Goal: Information Seeking & Learning: Learn about a topic

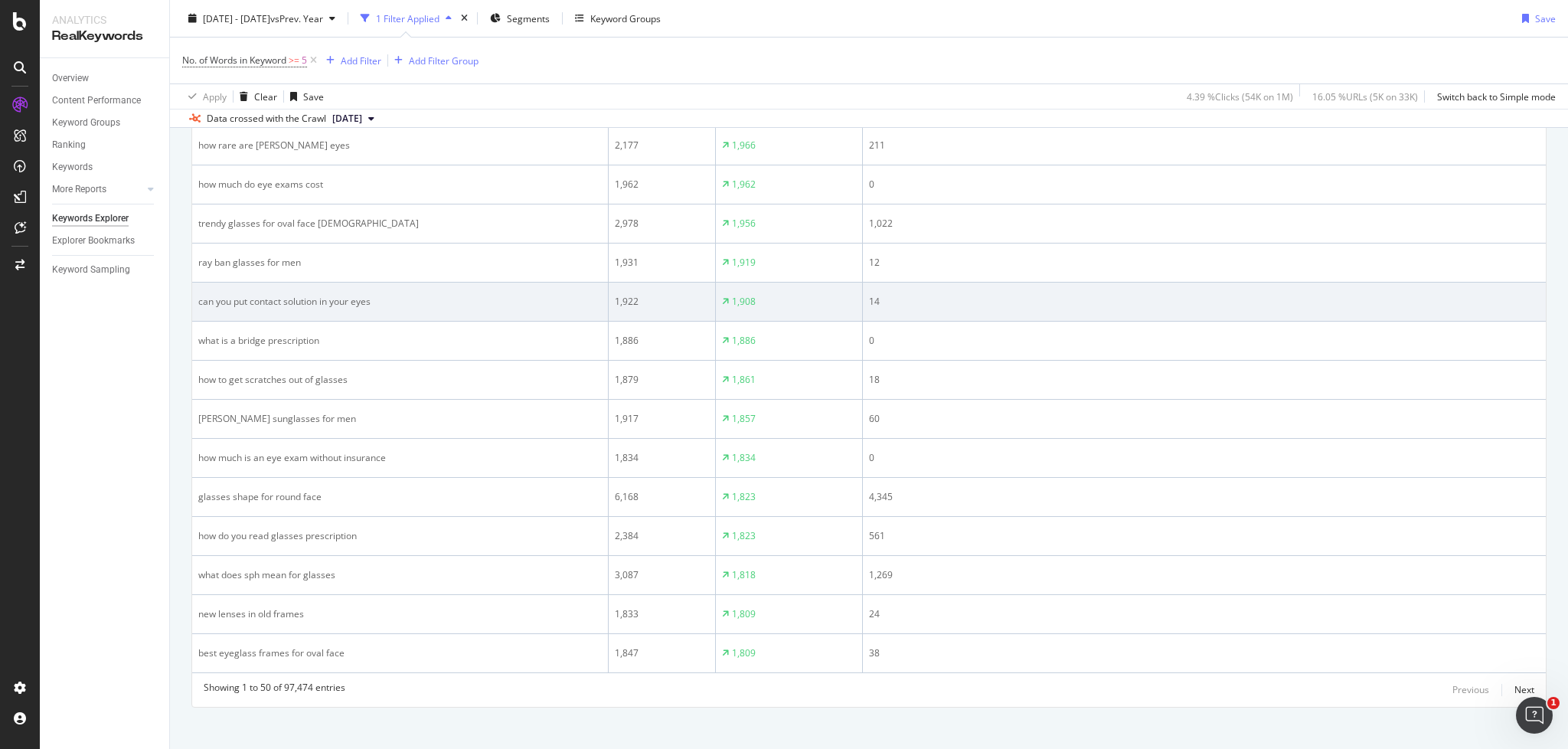
scroll to position [2034, 0]
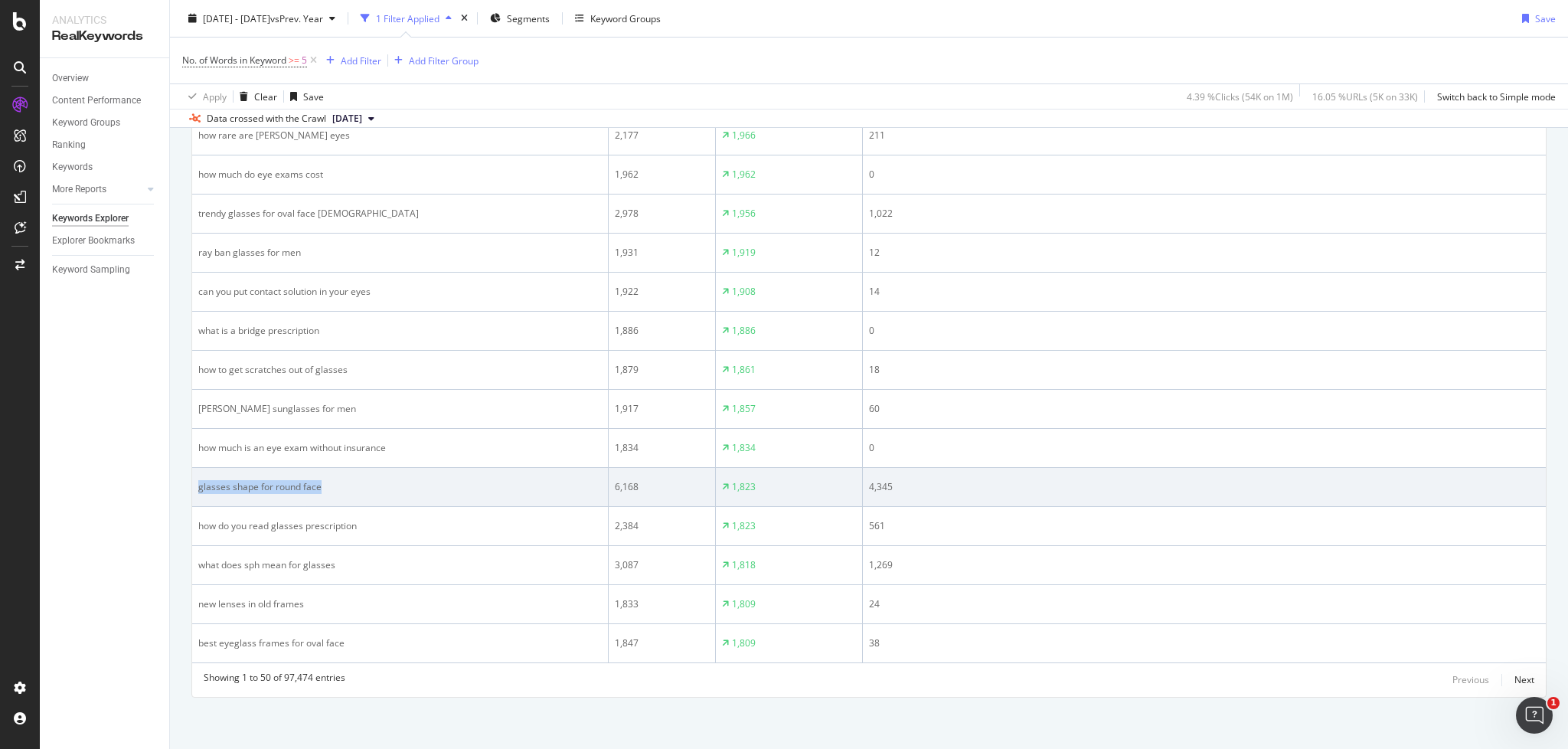
drag, startPoint x: 215, startPoint y: 487, endPoint x: 323, endPoint y: 485, distance: 108.0
click at [344, 487] on td "glasses shape for round face" at bounding box center [401, 487] width 416 height 39
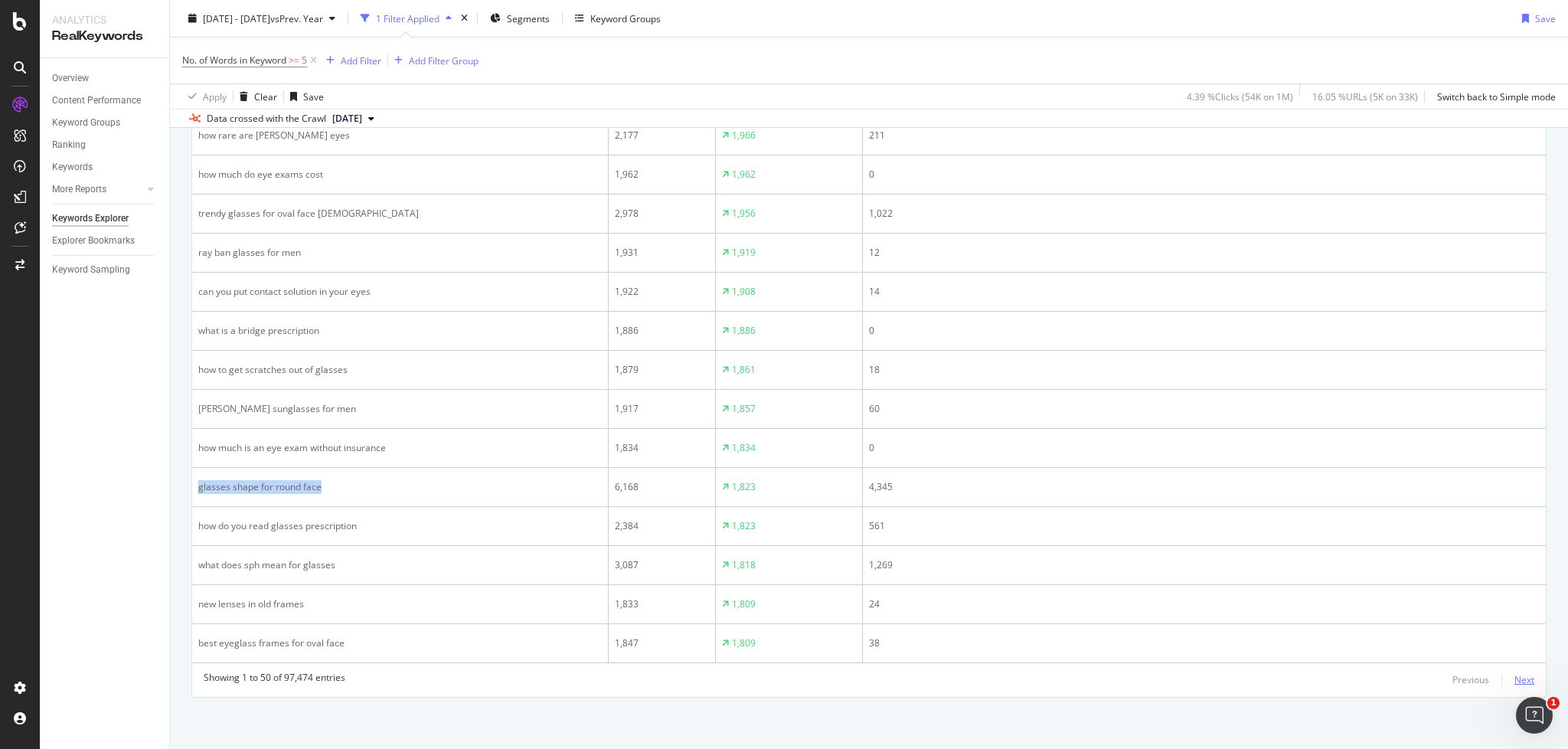
click at [1520, 677] on div "Next" at bounding box center [1524, 679] width 20 height 13
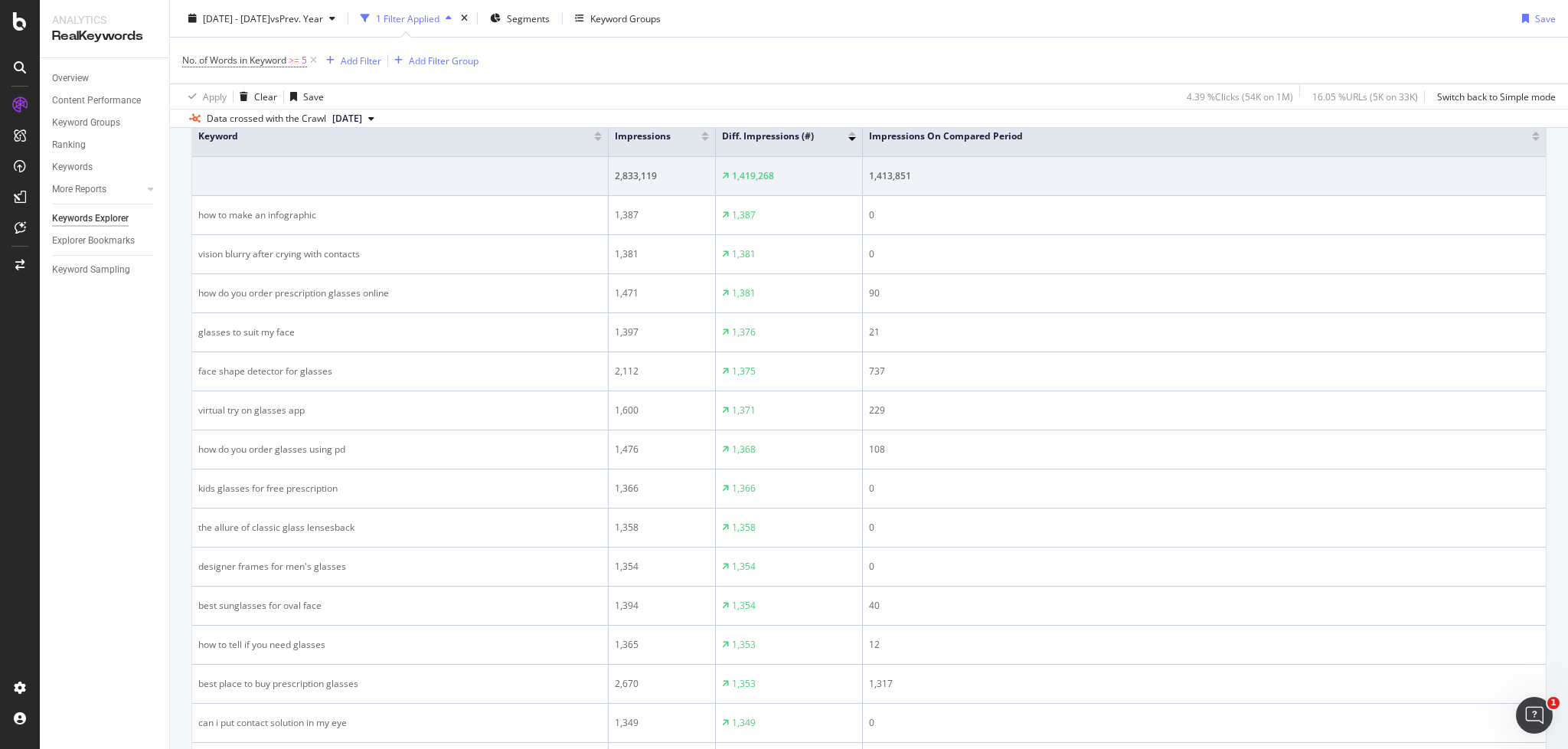
scroll to position [551, 0]
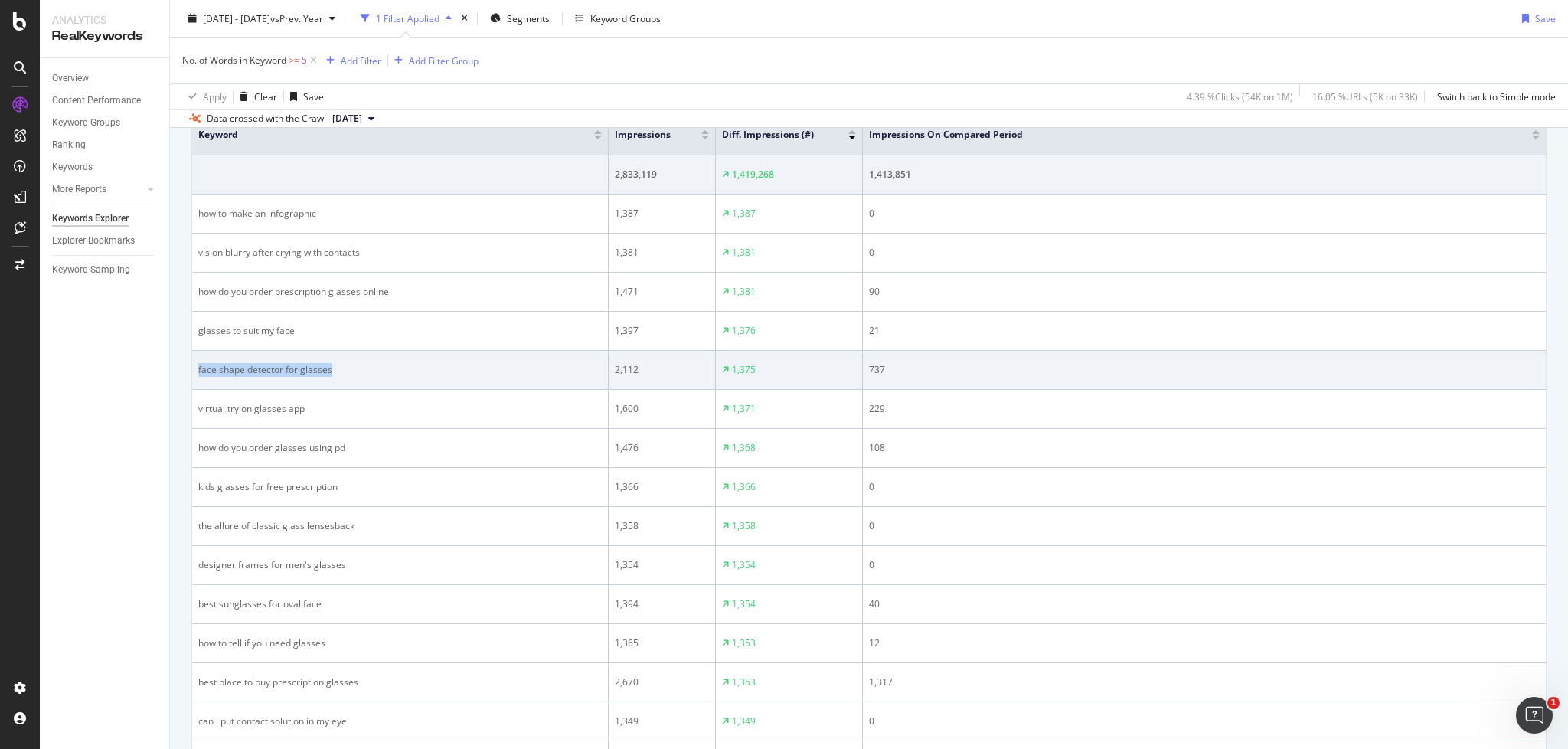
drag, startPoint x: 196, startPoint y: 367, endPoint x: 319, endPoint y: 373, distance: 123.1
click at [327, 377] on td "face shape detector for glasses" at bounding box center [401, 370] width 416 height 39
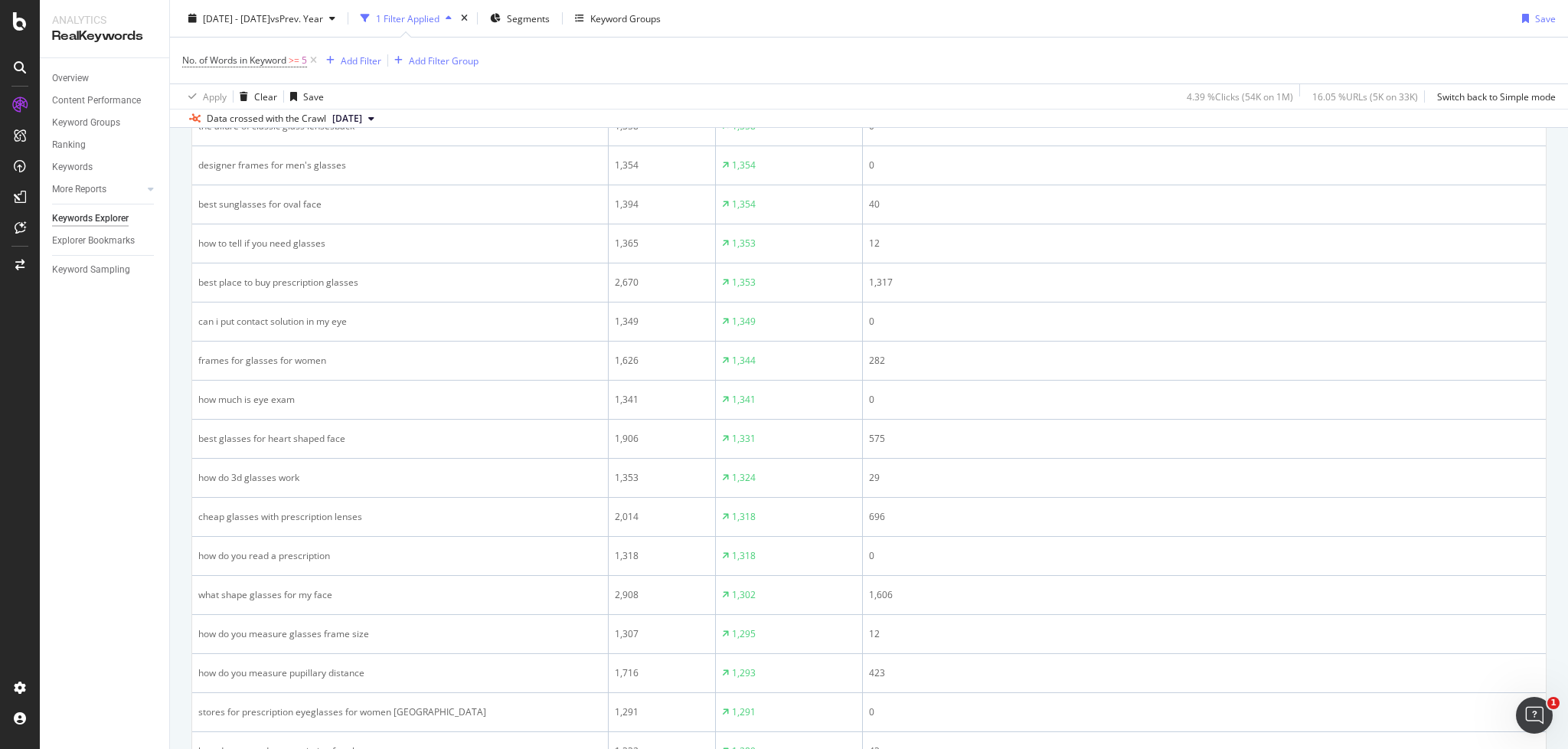
scroll to position [958, 0]
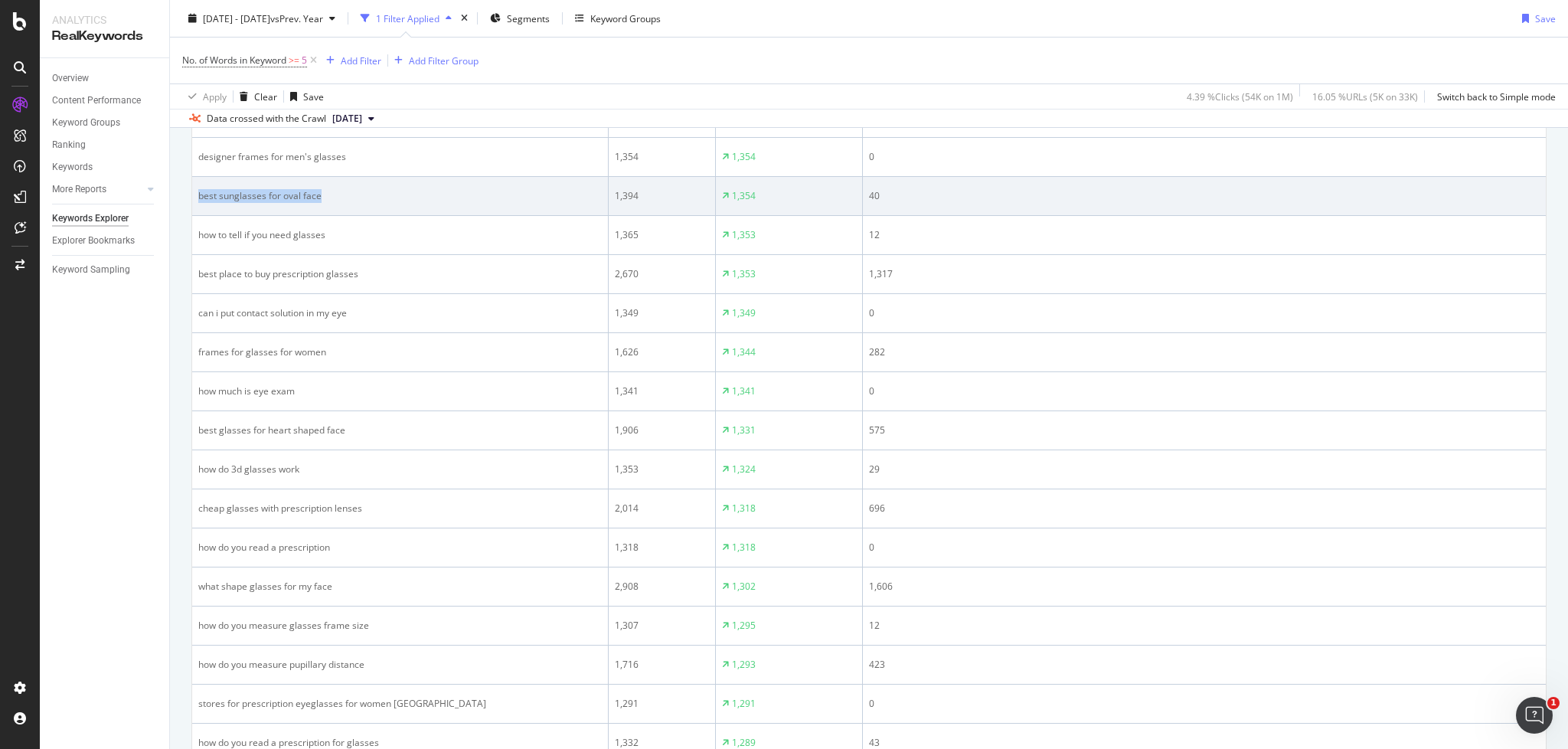
drag, startPoint x: 202, startPoint y: 192, endPoint x: 338, endPoint y: 194, distance: 136.0
click at [338, 194] on div "best sunglasses for oval face" at bounding box center [400, 196] width 403 height 14
